Goal: Information Seeking & Learning: Learn about a topic

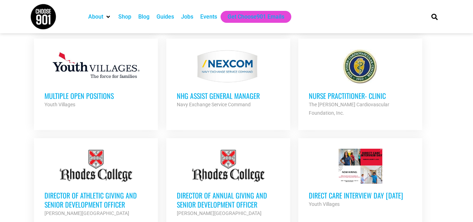
scroll to position [383, 0]
drag, startPoint x: 323, startPoint y: 189, endPoint x: 372, endPoint y: 97, distance: 104.9
click at [372, 97] on h3 "Nurse Practitioner- Clinic" at bounding box center [360, 95] width 103 height 9
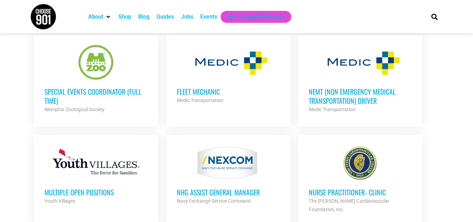
scroll to position [286, 0]
click at [357, 105] on h3 "NEMT (Non Emergency Medical Transportation) Driver" at bounding box center [360, 96] width 103 height 18
click at [87, 191] on h3 "Multiple Open Positions" at bounding box center [95, 192] width 103 height 9
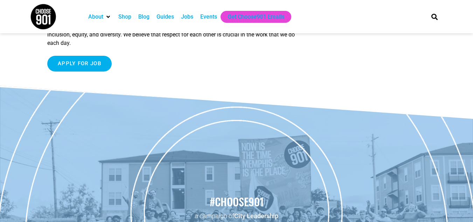
scroll to position [688, 0]
